Goal: Task Accomplishment & Management: Manage account settings

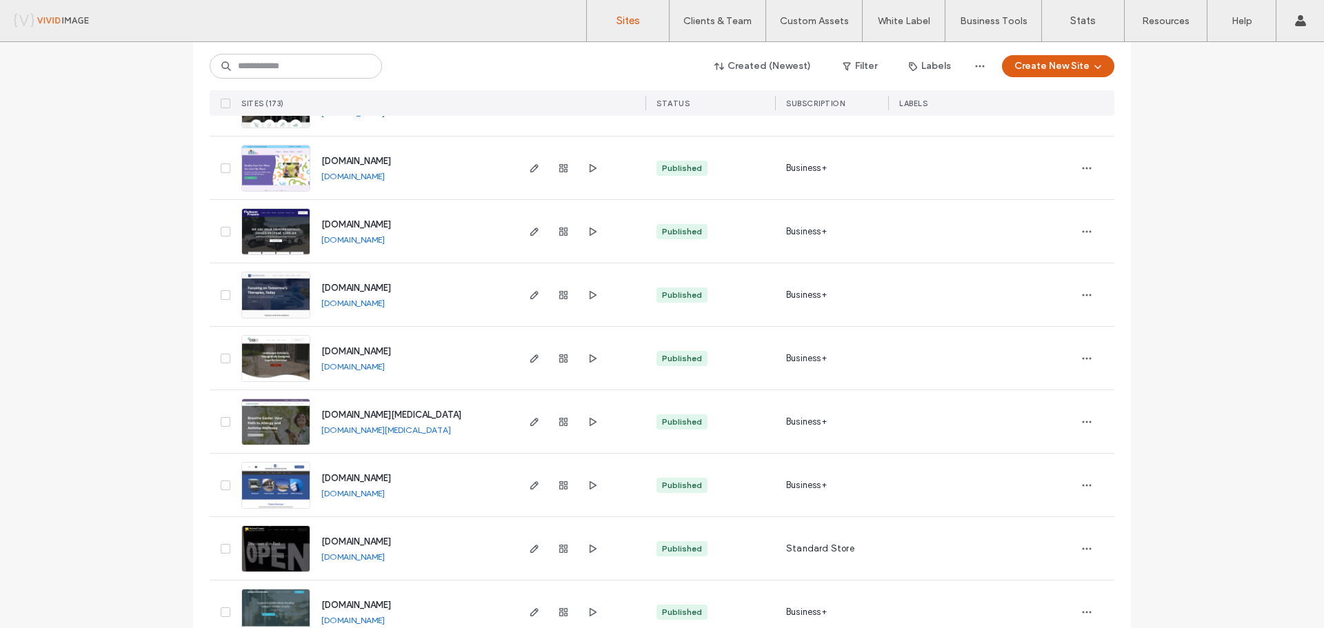
scroll to position [2552, 0]
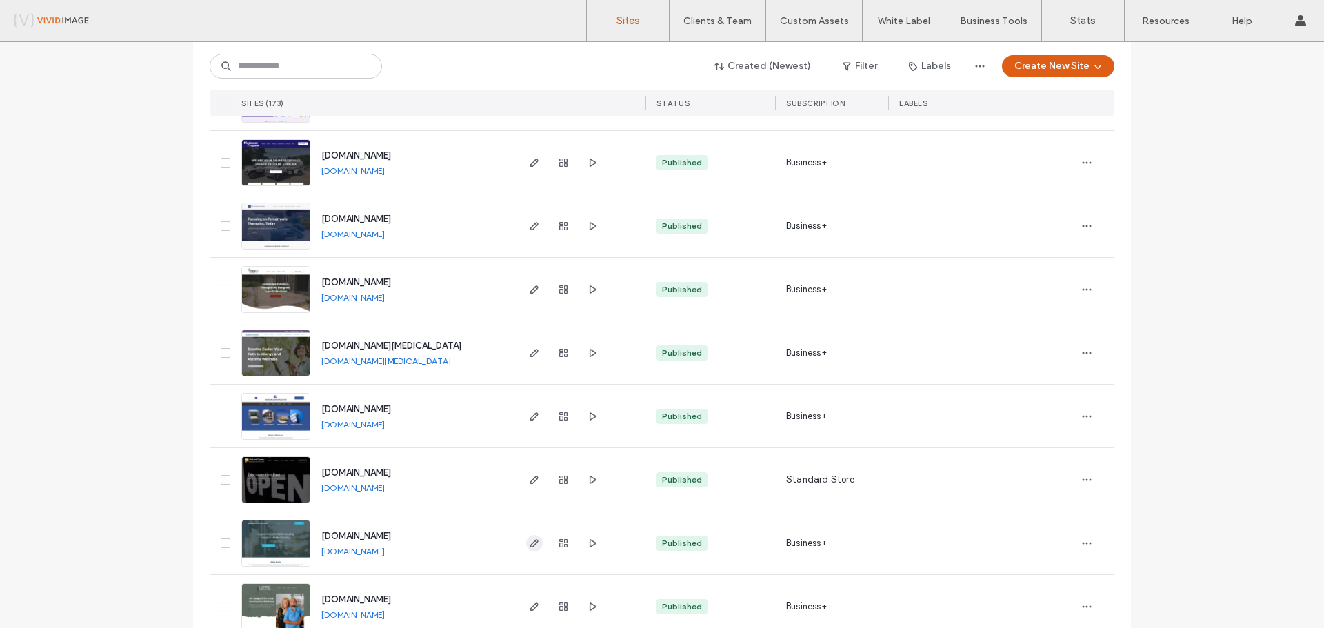
click at [529, 546] on icon "button" at bounding box center [534, 543] width 11 height 11
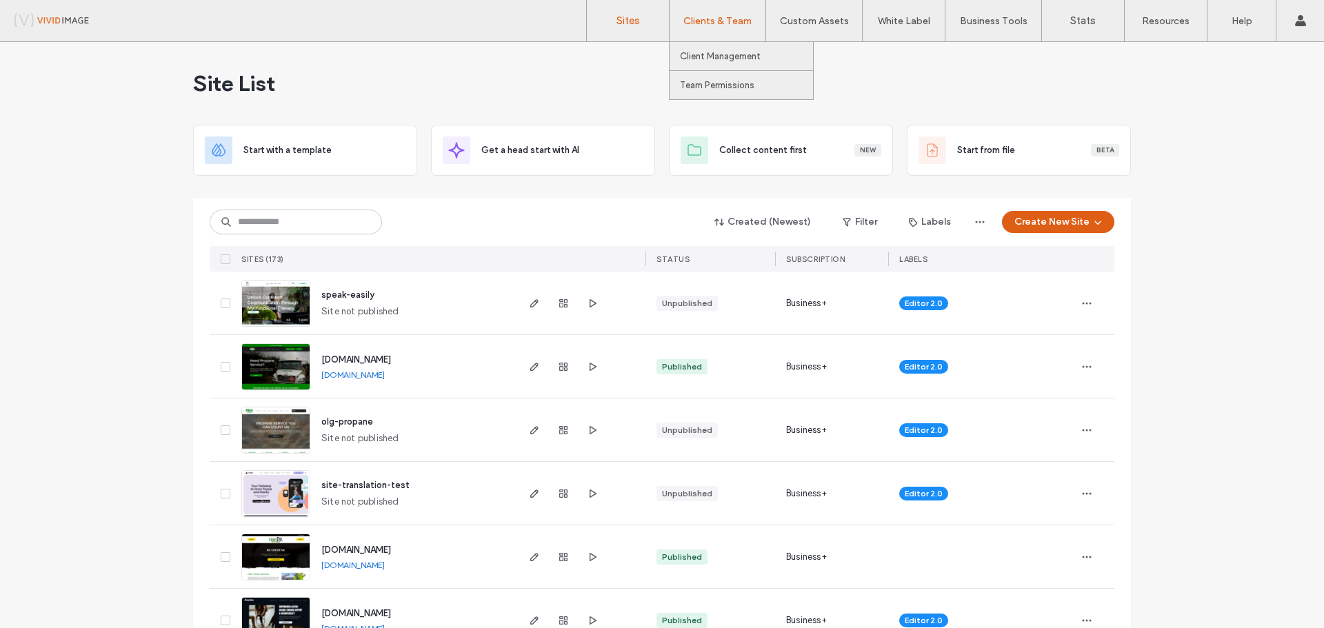
click at [683, 26] on label "Clients & Team" at bounding box center [717, 21] width 68 height 12
click at [698, 53] on label "Client Management" at bounding box center [720, 56] width 81 height 10
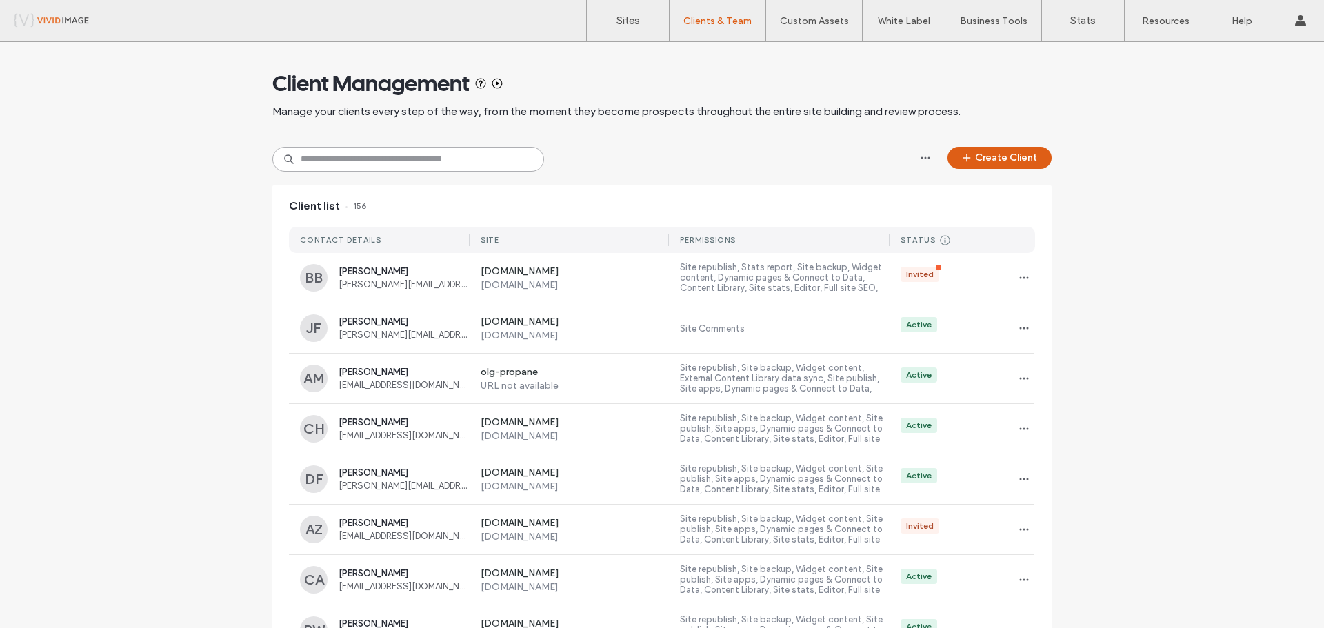
click at [425, 157] on input at bounding box center [408, 159] width 272 height 25
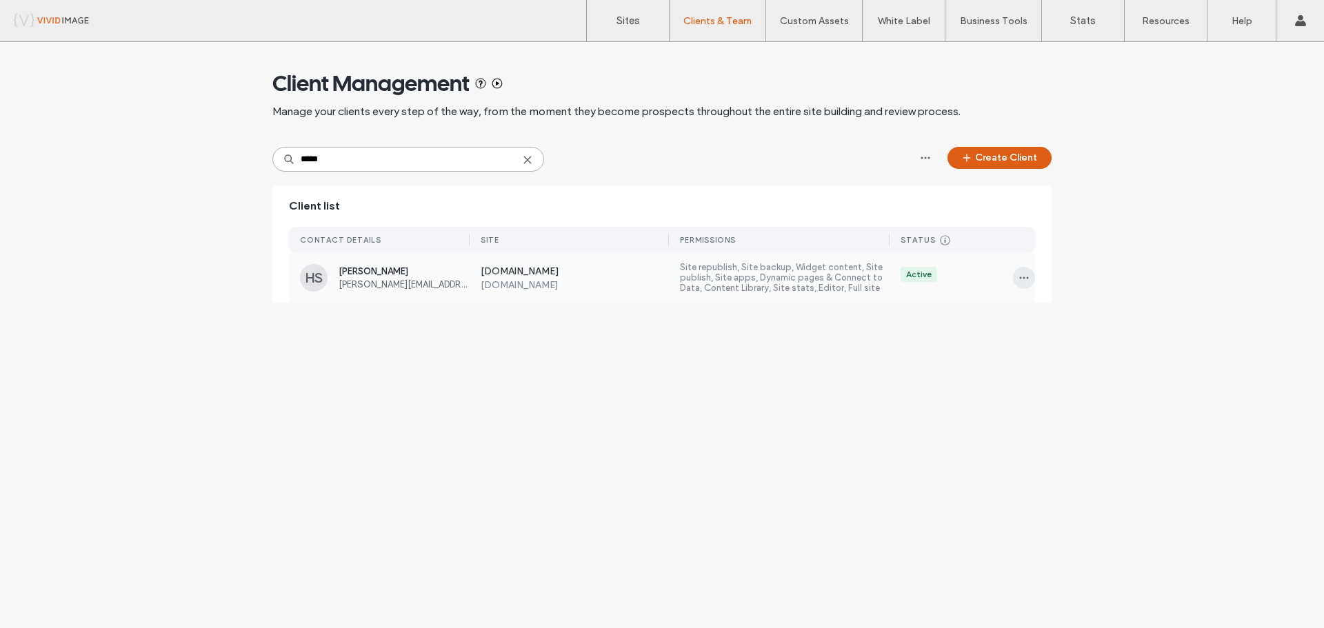
type input "*****"
click at [1022, 278] on icon "button" at bounding box center [1024, 277] width 11 height 11
click at [612, 280] on label "[DOMAIN_NAME]" at bounding box center [575, 285] width 189 height 12
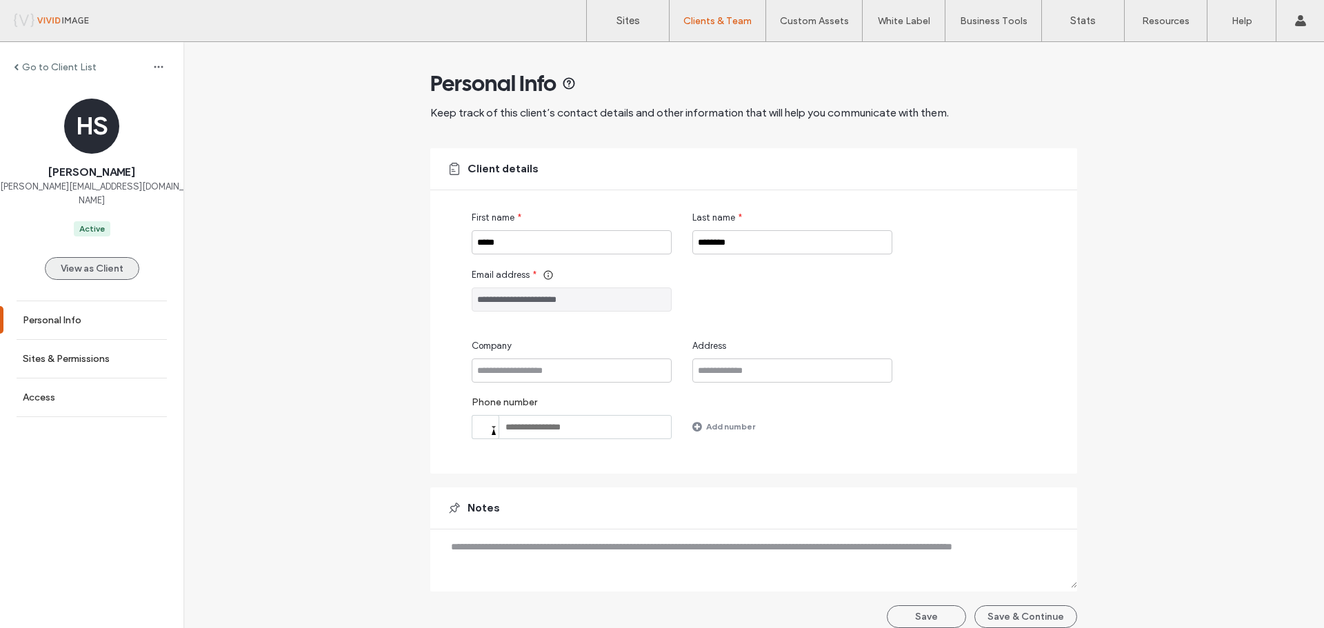
click at [107, 259] on button "View as Client" at bounding box center [92, 268] width 94 height 23
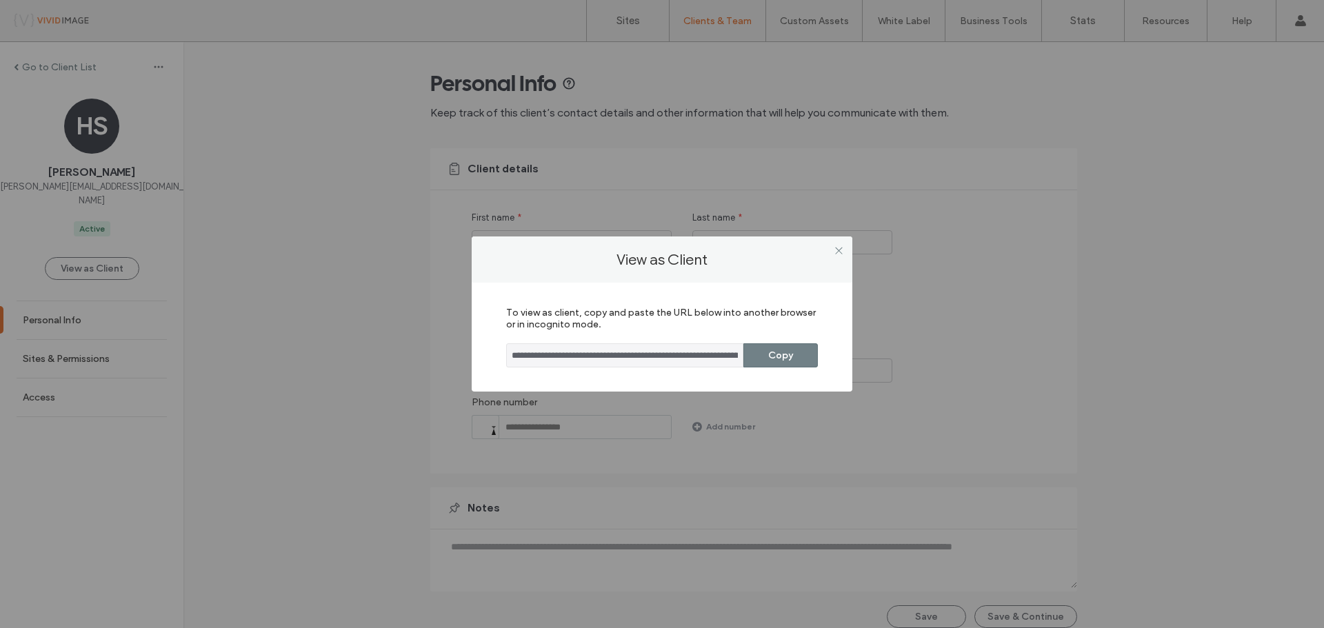
click at [770, 355] on button "Copy" at bounding box center [780, 355] width 74 height 24
click at [790, 354] on button "Copy" at bounding box center [780, 355] width 74 height 24
